Goal: Task Accomplishment & Management: Complete application form

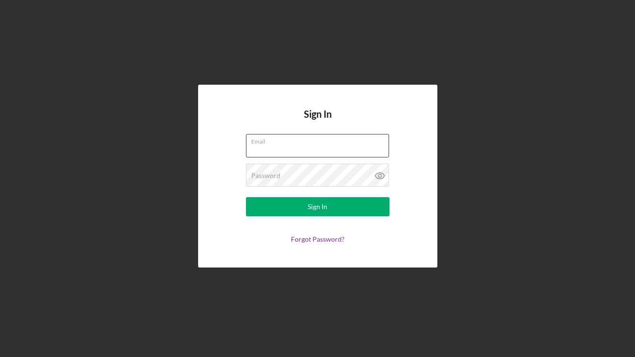
type input "[EMAIL_ADDRESS][DOMAIN_NAME]"
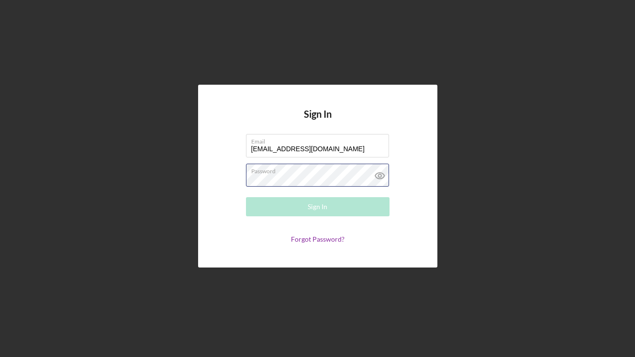
click at [317, 207] on button "Sign In" at bounding box center [318, 206] width 144 height 19
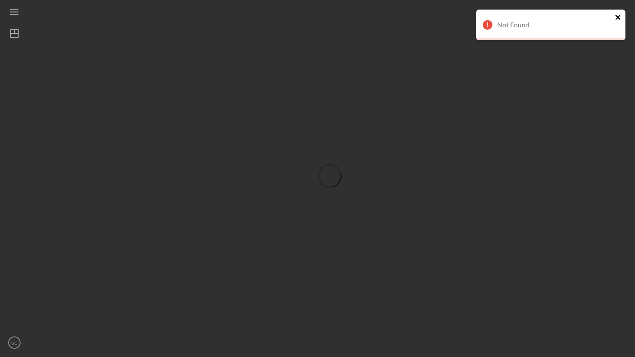
click at [619, 15] on icon "close" at bounding box center [618, 17] width 7 height 8
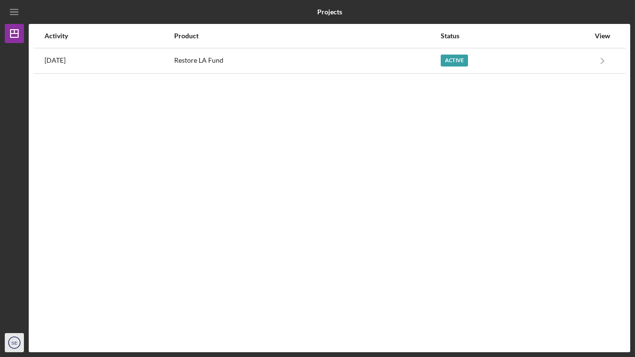
click at [15, 342] on text "SE" at bounding box center [14, 342] width 6 height 5
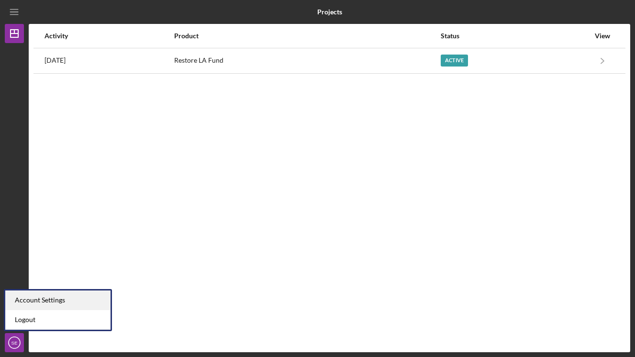
click at [31, 298] on div "Account Settings" at bounding box center [57, 300] width 105 height 20
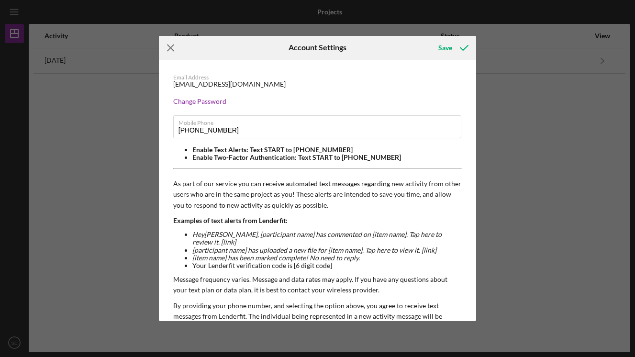
click at [171, 52] on icon "Icon/Menu Close" at bounding box center [171, 48] width 24 height 24
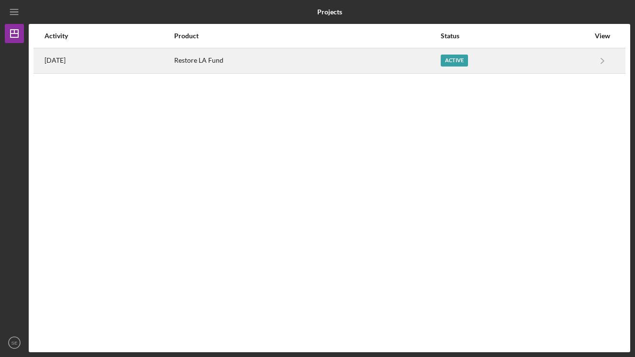
click at [173, 60] on div "[DATE]" at bounding box center [108, 61] width 129 height 24
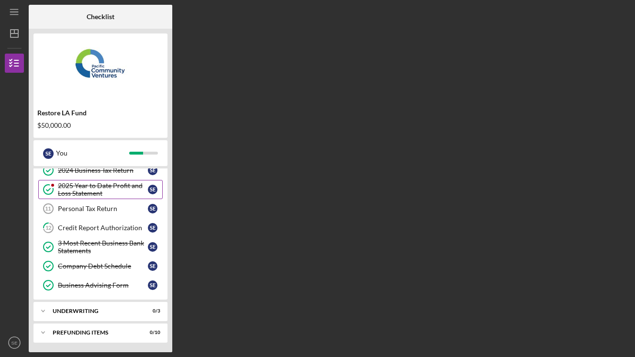
scroll to position [106, 0]
click at [115, 308] on div "Icon/Expander Underwriting 0 / 3" at bounding box center [100, 310] width 134 height 19
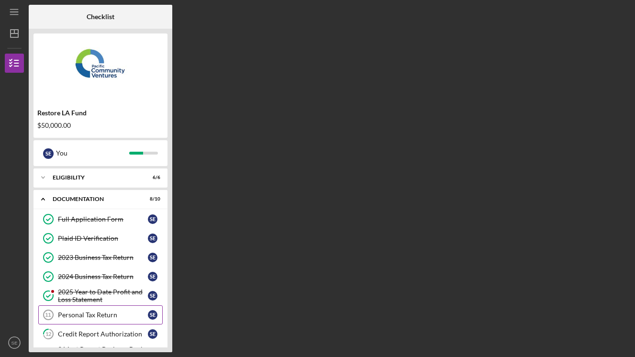
scroll to position [0, 0]
click at [114, 295] on div "2025 Year to Date Profit and Loss Statement" at bounding box center [103, 295] width 90 height 15
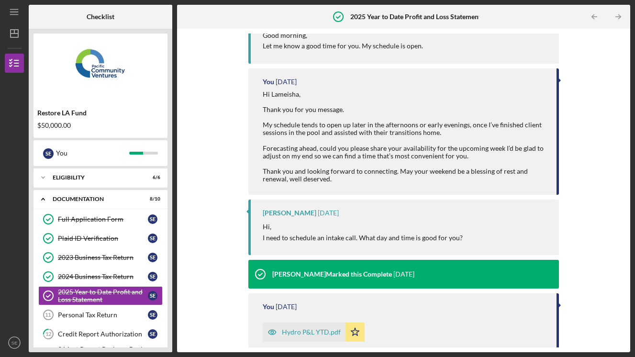
scroll to position [137, 0]
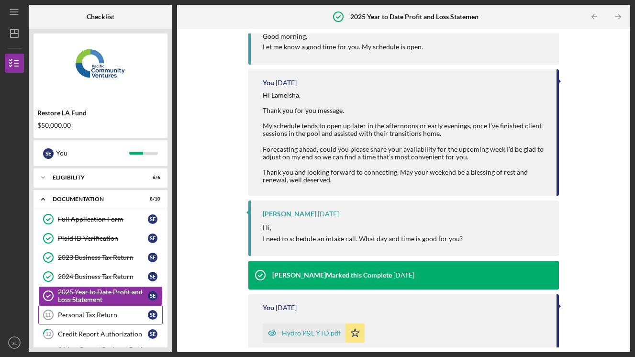
click at [89, 317] on div "Personal Tax Return" at bounding box center [103, 315] width 90 height 8
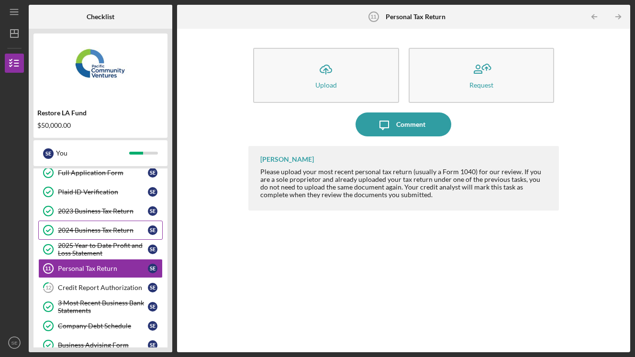
scroll to position [47, 0]
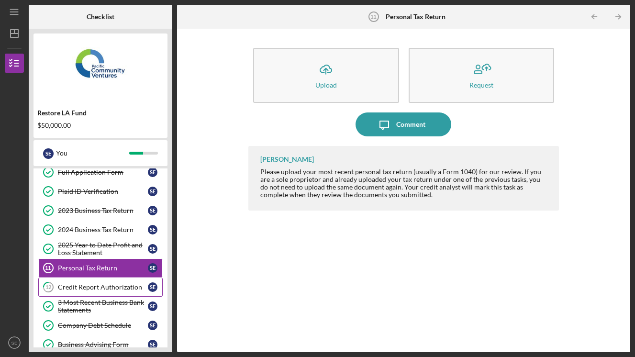
click at [115, 288] on div "Credit Report Authorization" at bounding box center [103, 287] width 90 height 8
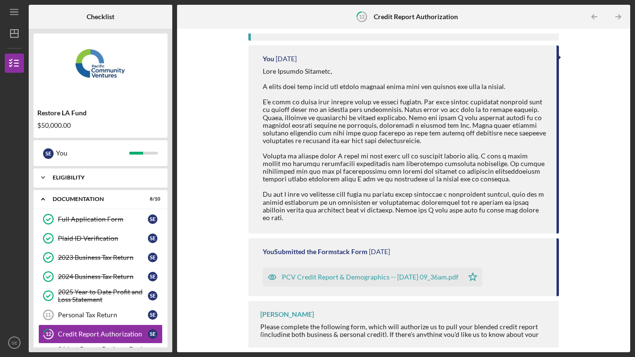
click at [107, 178] on div "Eligibility" at bounding box center [104, 178] width 103 height 6
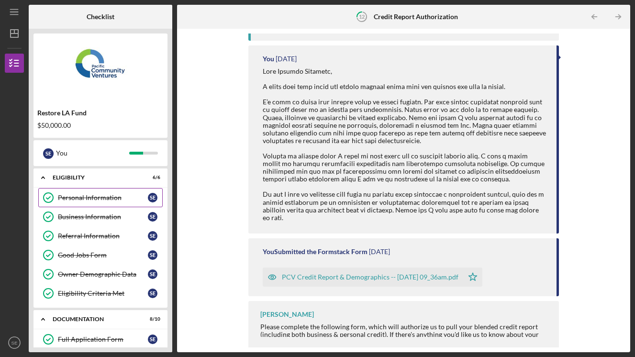
click at [110, 199] on div "Personal Information" at bounding box center [103, 198] width 90 height 8
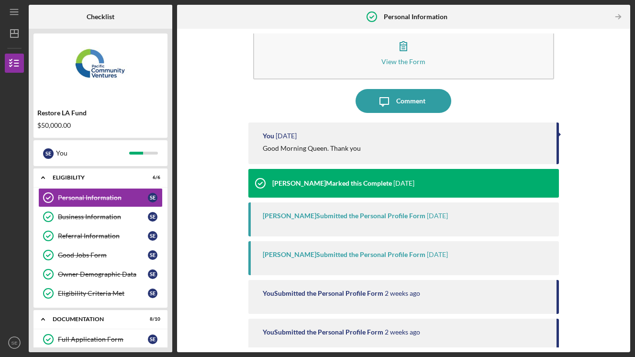
scroll to position [21, 0]
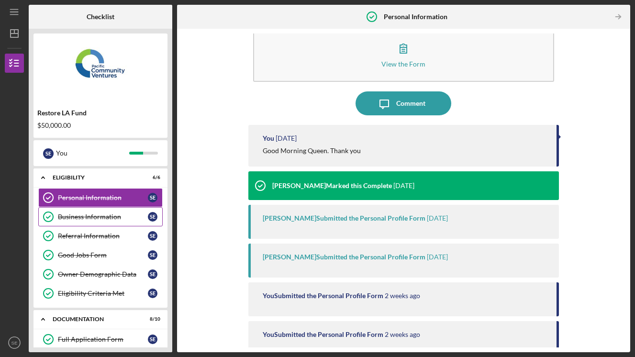
click at [119, 217] on div "Business Information" at bounding box center [103, 217] width 90 height 8
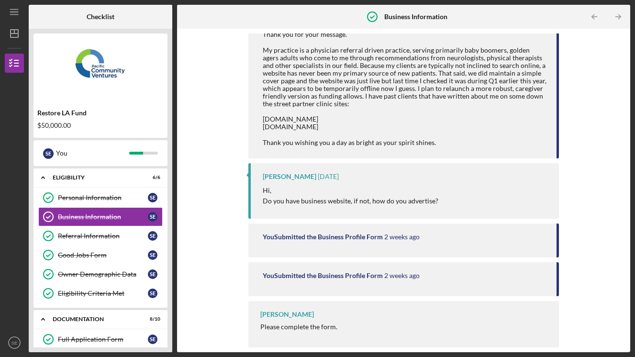
scroll to position [261, 0]
click at [104, 232] on div "Referral Information" at bounding box center [103, 236] width 90 height 8
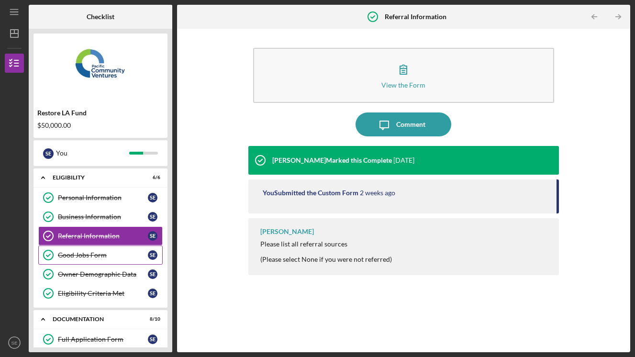
click at [103, 254] on div "Good Jobs Form" at bounding box center [103, 255] width 90 height 8
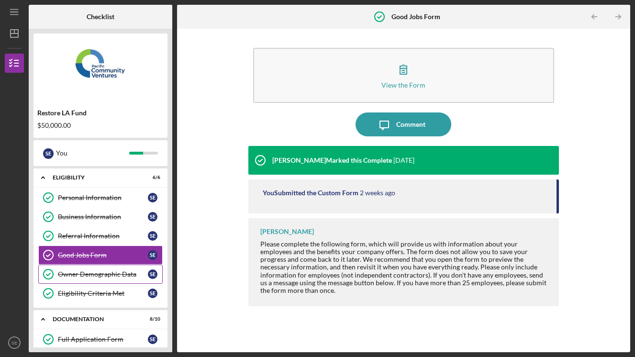
click at [91, 277] on div "Owner Demographic Data" at bounding box center [103, 274] width 90 height 8
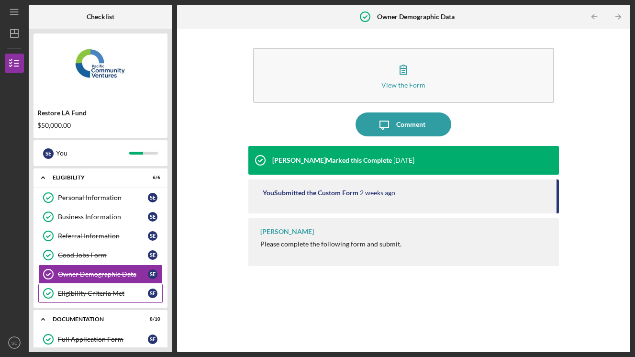
click at [99, 294] on div "Eligibility Criteria Met" at bounding box center [103, 293] width 90 height 8
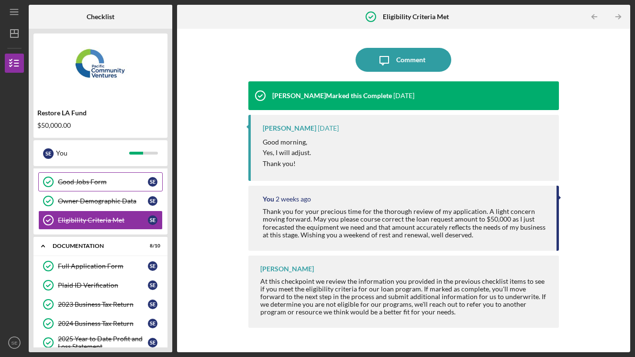
scroll to position [74, 0]
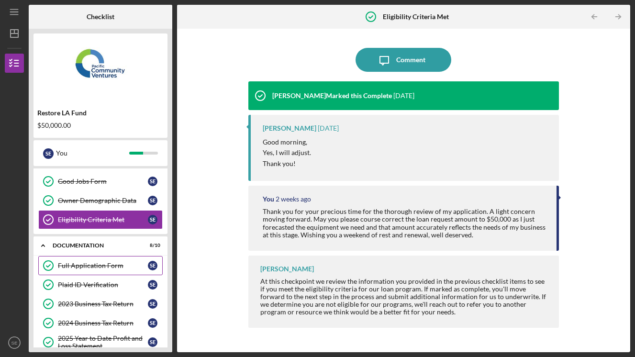
click at [103, 266] on div "Full Application Form" at bounding box center [103, 266] width 90 height 8
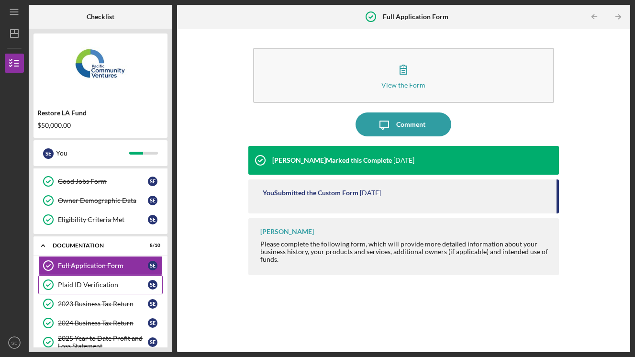
click at [102, 282] on div "Plaid ID Verification" at bounding box center [103, 285] width 90 height 8
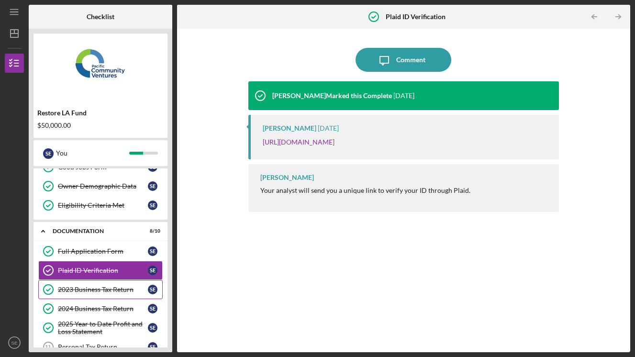
scroll to position [89, 0]
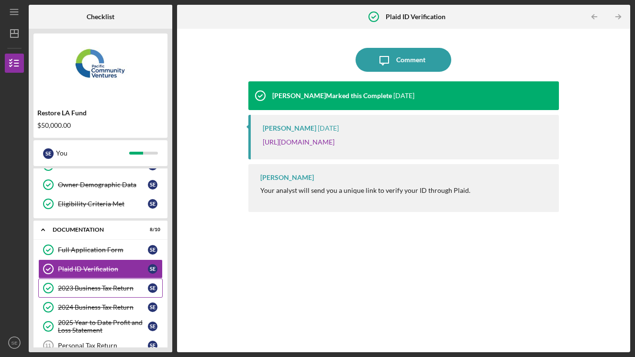
click at [102, 287] on div "2023 Business Tax Return" at bounding box center [103, 288] width 90 height 8
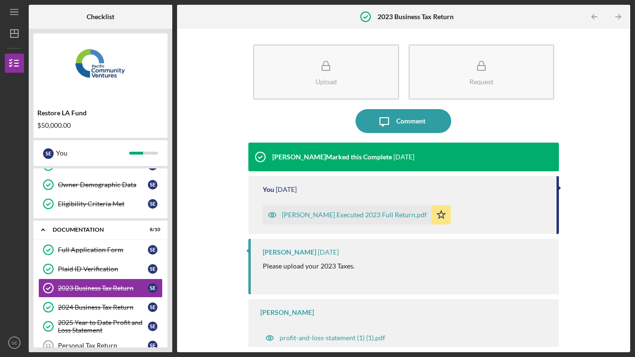
scroll to position [3, 0]
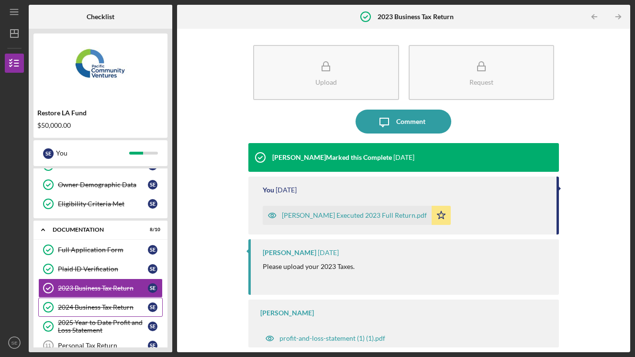
click at [113, 306] on div "2024 Business Tax Return" at bounding box center [103, 307] width 90 height 8
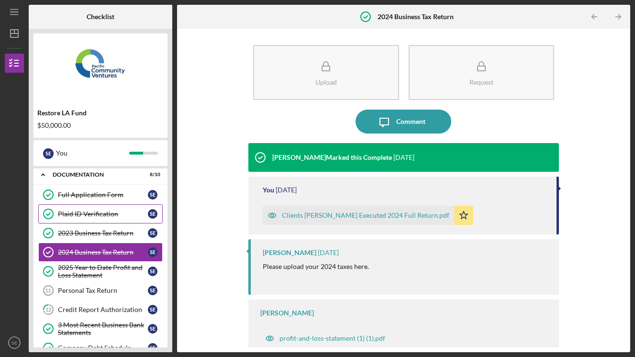
scroll to position [145, 0]
click at [87, 273] on div "2025 Year to Date Profit and Loss Statement" at bounding box center [103, 270] width 90 height 15
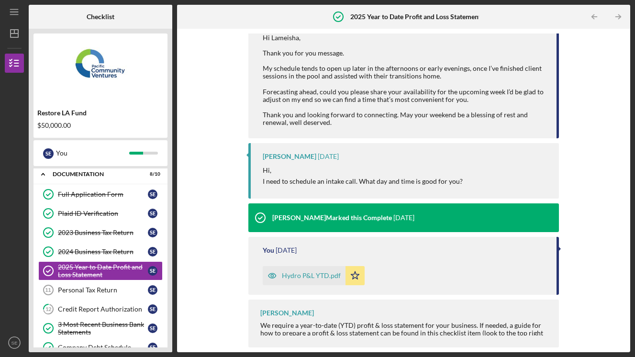
scroll to position [193, 0]
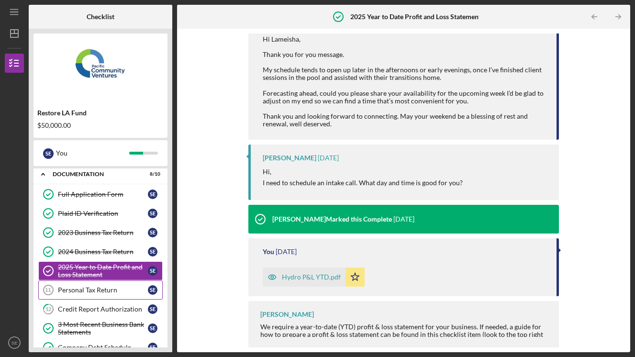
click at [108, 288] on div "Personal Tax Return" at bounding box center [103, 290] width 90 height 8
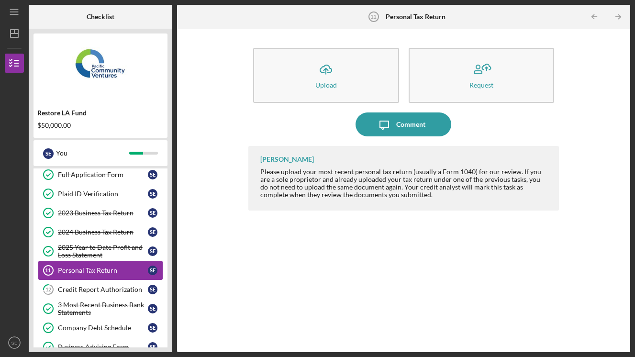
scroll to position [172, 0]
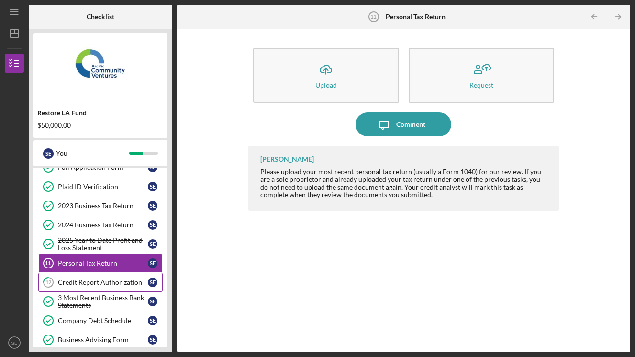
click at [118, 284] on div "Credit Report Authorization" at bounding box center [103, 282] width 90 height 8
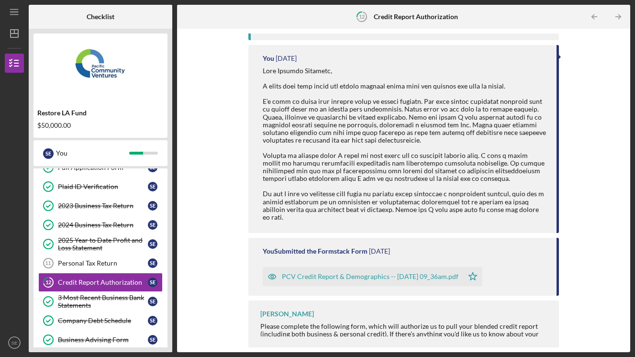
scroll to position [161, 0]
click at [100, 299] on div "3 Most Recent Business Bank Statements" at bounding box center [103, 301] width 90 height 15
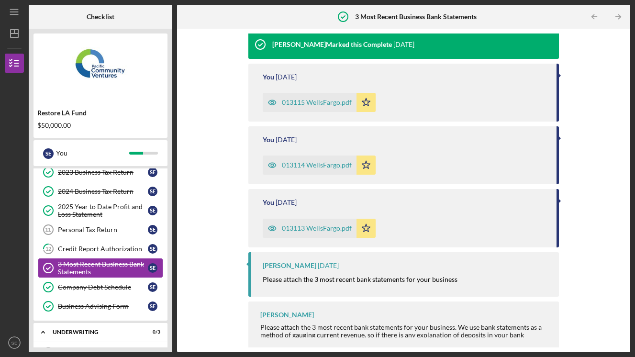
scroll to position [210, 0]
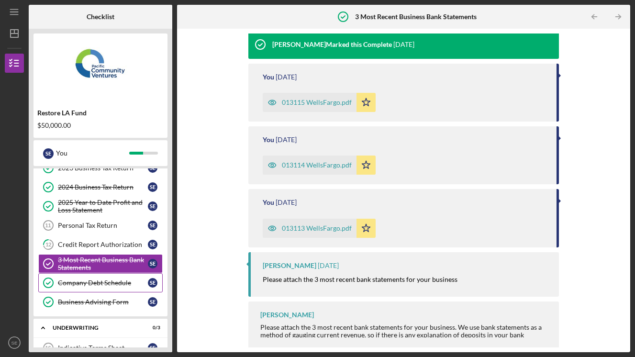
click at [109, 285] on div "Company Debt Schedule" at bounding box center [103, 283] width 90 height 8
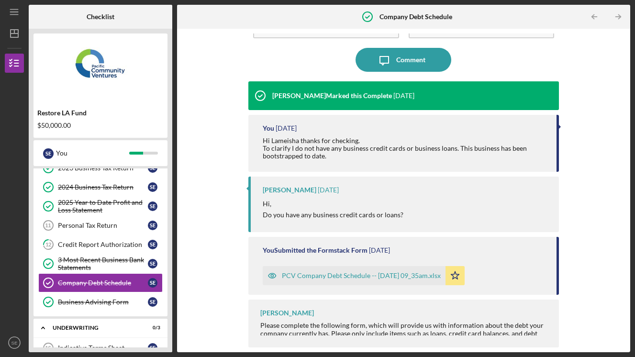
scroll to position [64, 0]
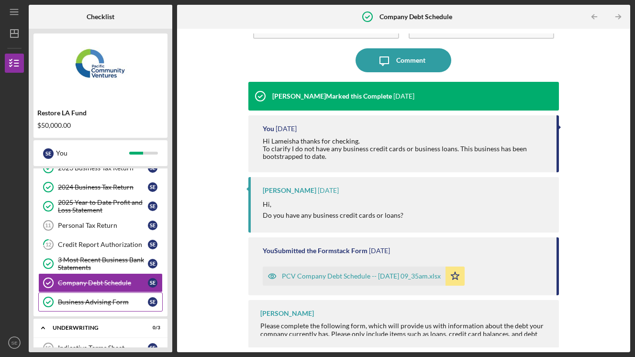
click at [96, 300] on div "Business Advising Form" at bounding box center [103, 302] width 90 height 8
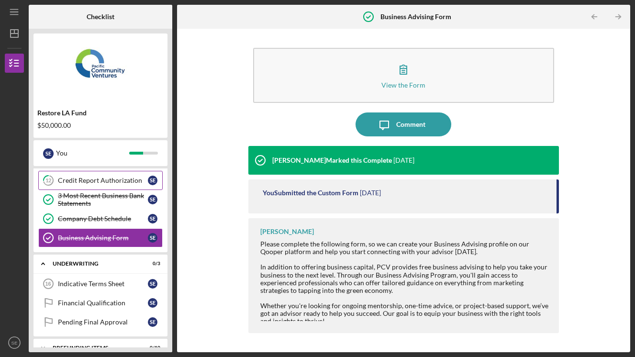
scroll to position [275, 0]
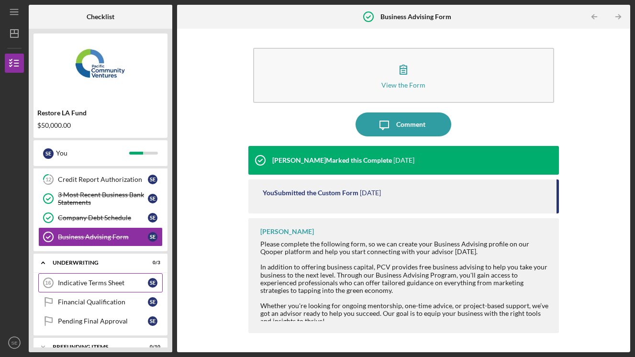
click at [100, 280] on div "Indicative Terms Sheet" at bounding box center [103, 283] width 90 height 8
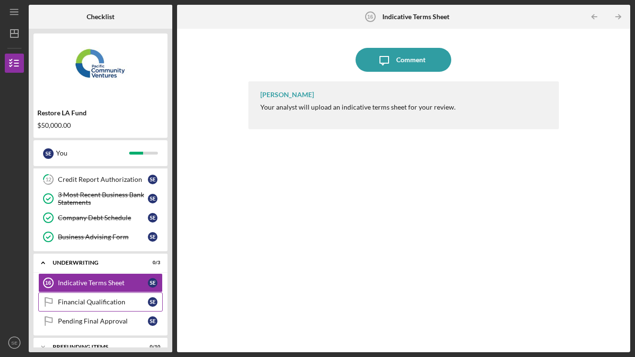
click at [105, 295] on link "Financial Qualification Financial Qualification S E" at bounding box center [100, 301] width 124 height 19
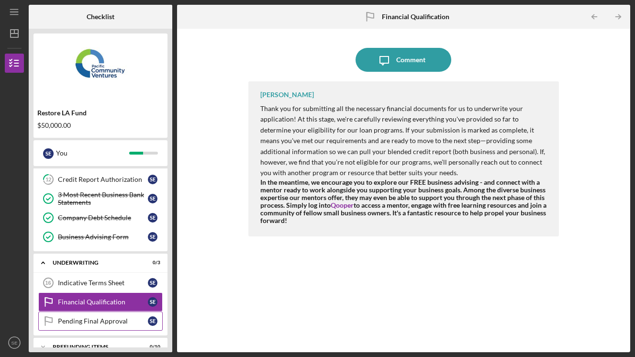
click at [105, 319] on div "Pending Final Approval" at bounding box center [103, 321] width 90 height 8
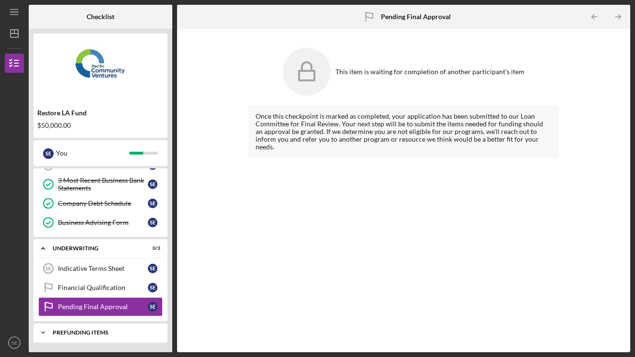
scroll to position [289, 0]
click at [114, 335] on div "Icon/Expander Prefunding Items 0 / 10" at bounding box center [100, 332] width 134 height 19
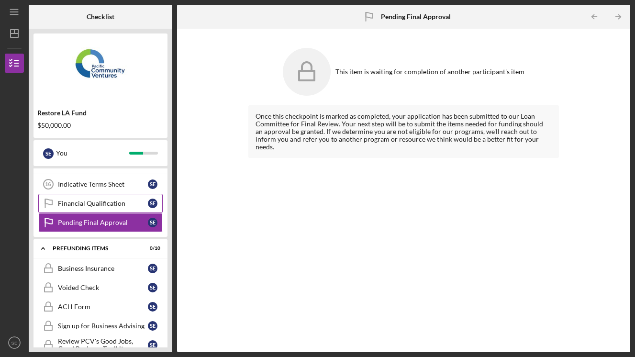
scroll to position [374, 0]
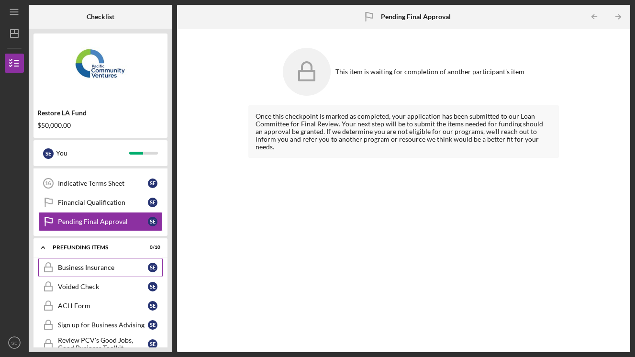
click at [108, 272] on link "Business Insurance Business Insurance S E" at bounding box center [100, 267] width 124 height 19
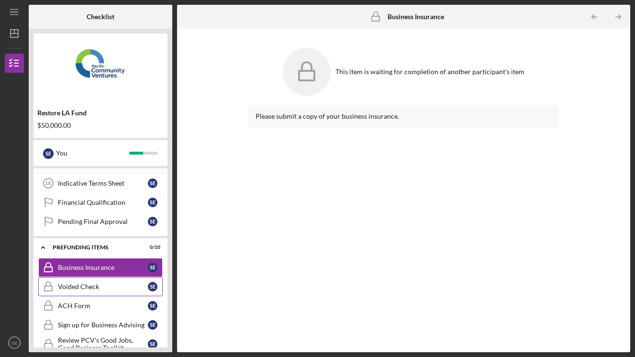
click at [112, 290] on link "Voided Check Voided Check S E" at bounding box center [100, 286] width 124 height 19
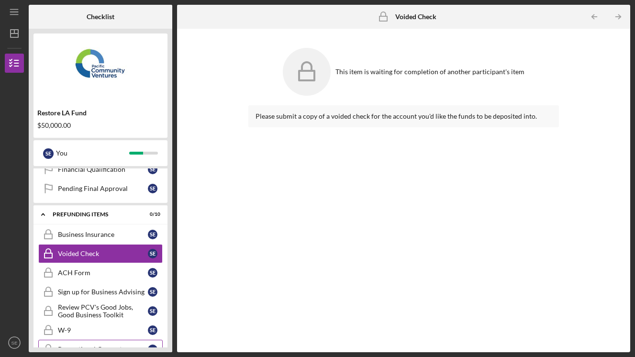
scroll to position [191, 0]
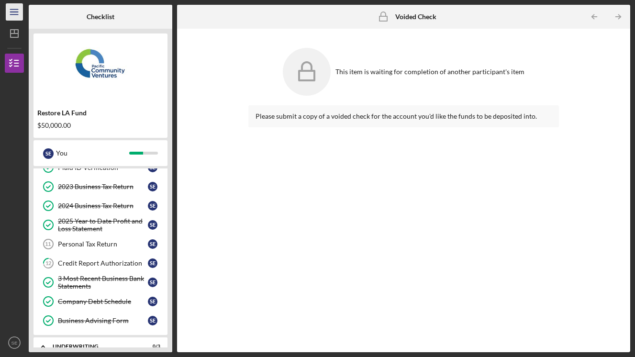
click at [10, 11] on icon "Icon/Menu" at bounding box center [15, 12] width 22 height 22
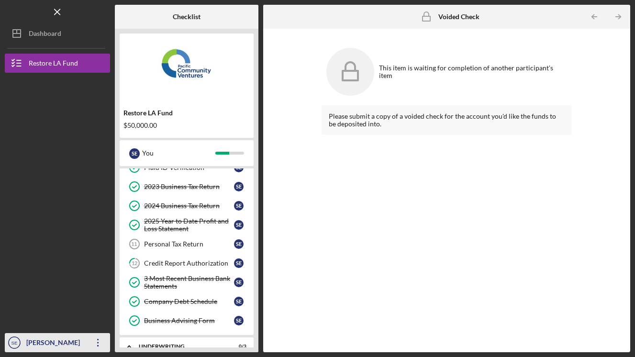
click at [27, 342] on div "[PERSON_NAME]" at bounding box center [55, 344] width 62 height 22
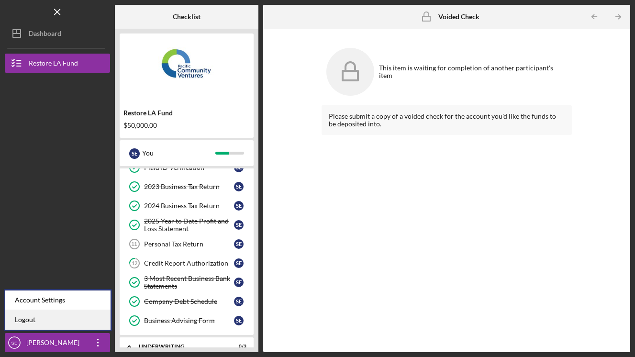
click at [40, 314] on link "Logout" at bounding box center [57, 320] width 105 height 20
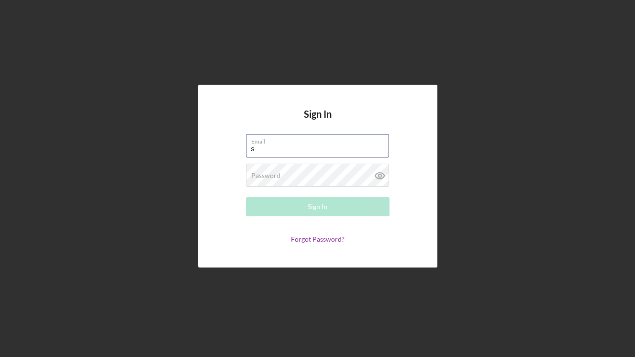
type input "[EMAIL_ADDRESS][DOMAIN_NAME]"
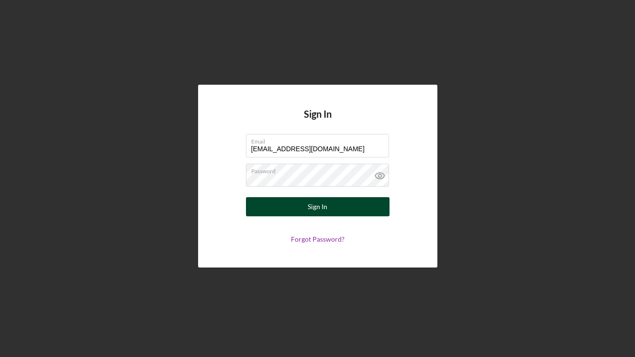
click at [304, 203] on button "Sign In" at bounding box center [318, 206] width 144 height 19
